Goal: Complete application form: Complete application form

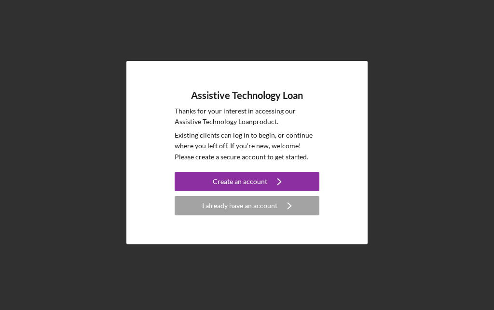
click at [272, 193] on icon "Icon/Navigate" at bounding box center [279, 181] width 24 height 24
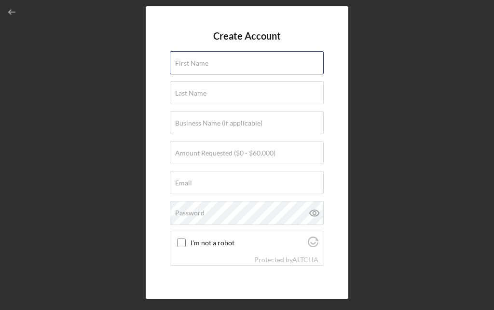
click at [250, 66] on div "First Name" at bounding box center [247, 63] width 154 height 24
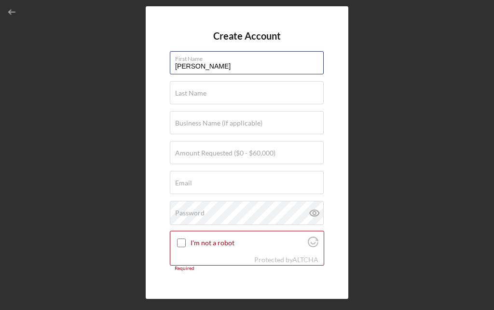
type input "[PERSON_NAME]"
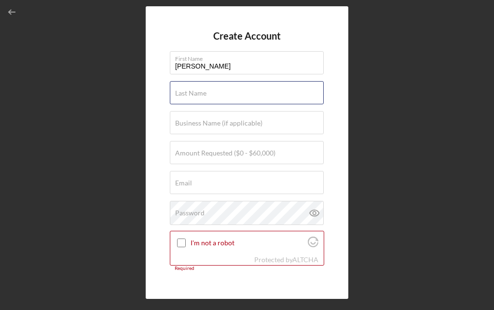
click at [256, 96] on div "Last Name Required" at bounding box center [247, 93] width 154 height 24
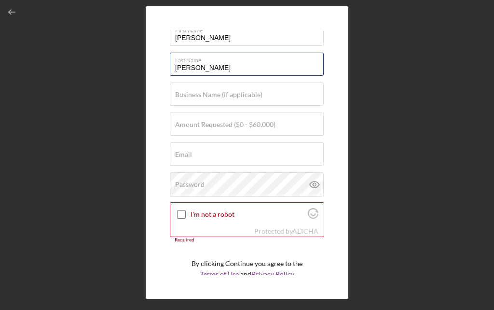
scroll to position [28, 0]
type input "[PERSON_NAME]"
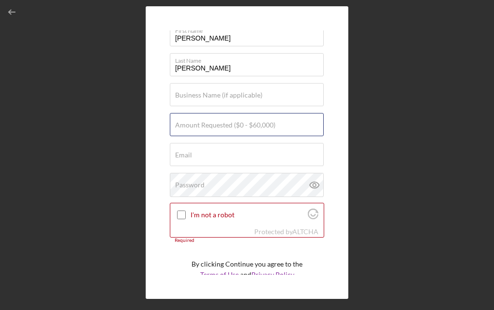
click at [287, 133] on input "Amount Requested ($0 - $60,000)" at bounding box center [247, 124] width 154 height 23
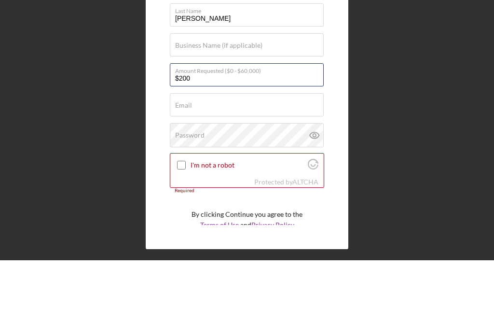
type input "$2,000"
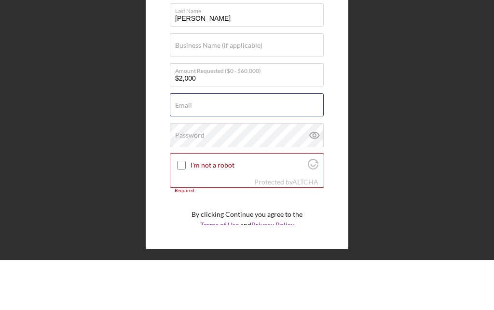
click at [285, 143] on div "Email Required" at bounding box center [247, 155] width 154 height 24
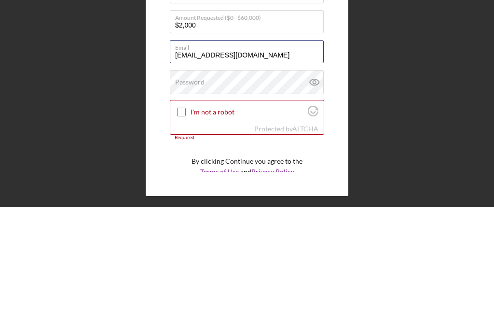
type input "[EMAIL_ADDRESS][DOMAIN_NAME]"
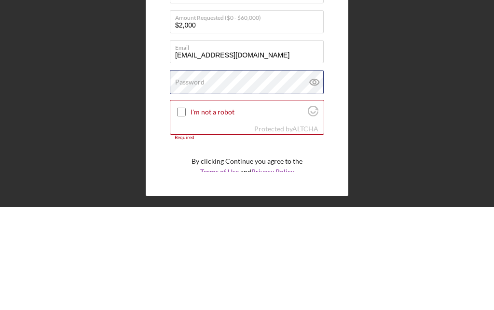
click at [250, 173] on div "Password" at bounding box center [247, 185] width 154 height 24
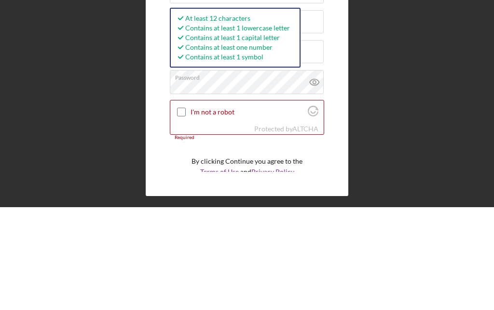
scroll to position [0, 0]
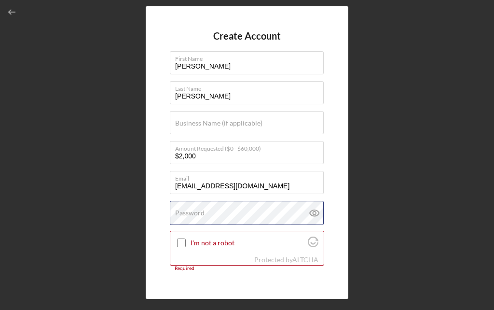
click at [233, 216] on div "Password" at bounding box center [247, 213] width 154 height 24
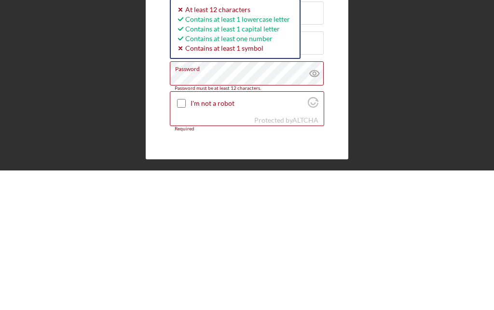
click at [315, 201] on icon at bounding box center [314, 213] width 24 height 24
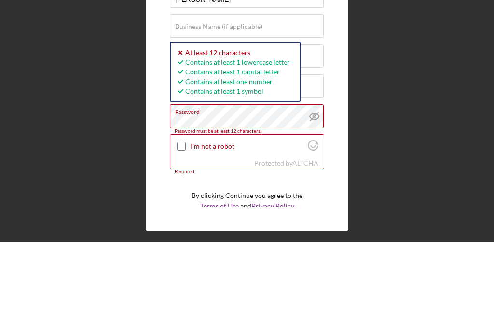
scroll to position [28, 0]
click at [235, 173] on label "Password" at bounding box center [249, 178] width 149 height 11
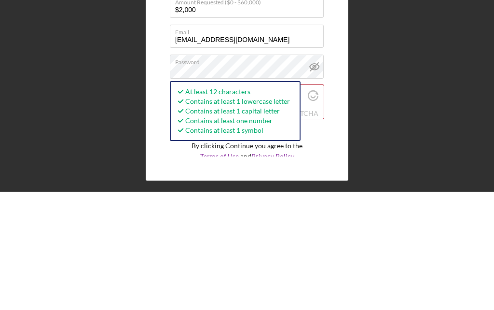
click at [321, 131] on form "Create Account First Name [PERSON_NAME] Last Name [PERSON_NAME] Business Name (…" at bounding box center [247, 152] width 154 height 244
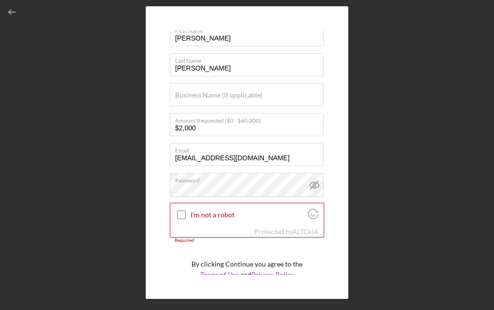
click at [178, 216] on input "I'm not a robot" at bounding box center [181, 214] width 9 height 9
checkbox input "true"
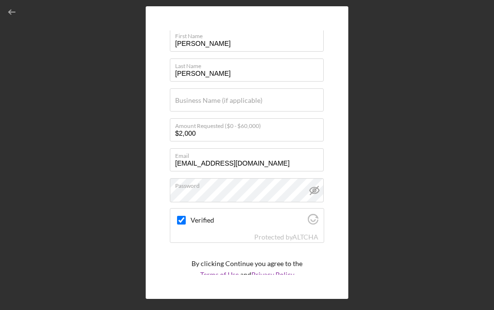
click at [266, 305] on icon "submit" at bounding box center [275, 299] width 24 height 24
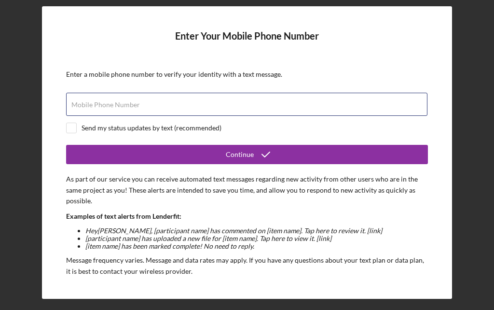
click at [268, 104] on input "Mobile Phone Number" at bounding box center [246, 104] width 361 height 23
type input "[PHONE_NUMBER]"
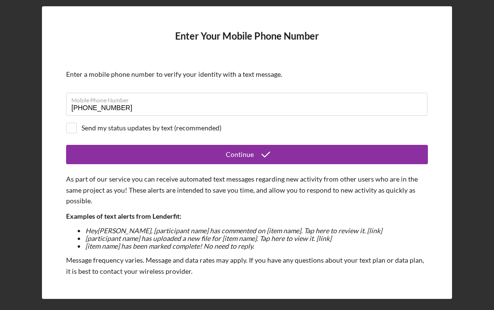
click at [69, 131] on input "checkbox" at bounding box center [72, 128] width 10 height 10
checkbox input "true"
click at [295, 156] on button "Continue" at bounding box center [247, 154] width 362 height 19
